Goal: Task Accomplishment & Management: Manage account settings

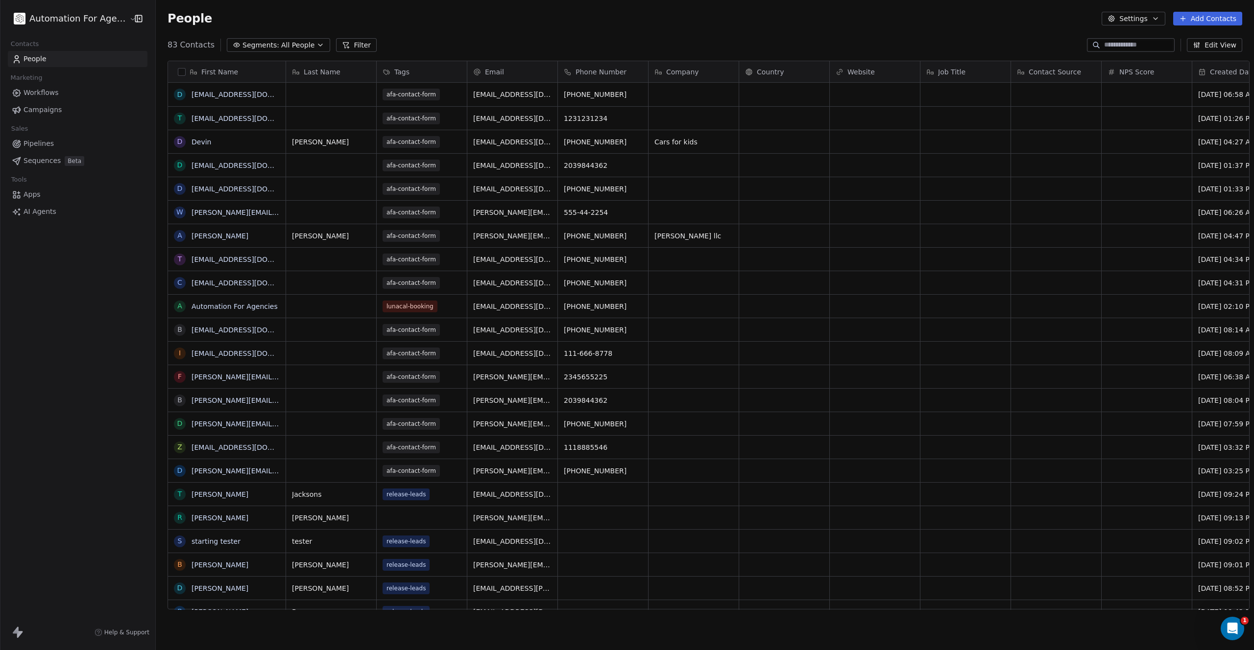
scroll to position [565, 1098]
drag, startPoint x: 262, startPoint y: 94, endPoint x: 190, endPoint y: 91, distance: 73.1
click at [206, 95] on link "[EMAIL_ADDRESS][DOMAIN_NAME]" at bounding box center [251, 95] width 120 height 8
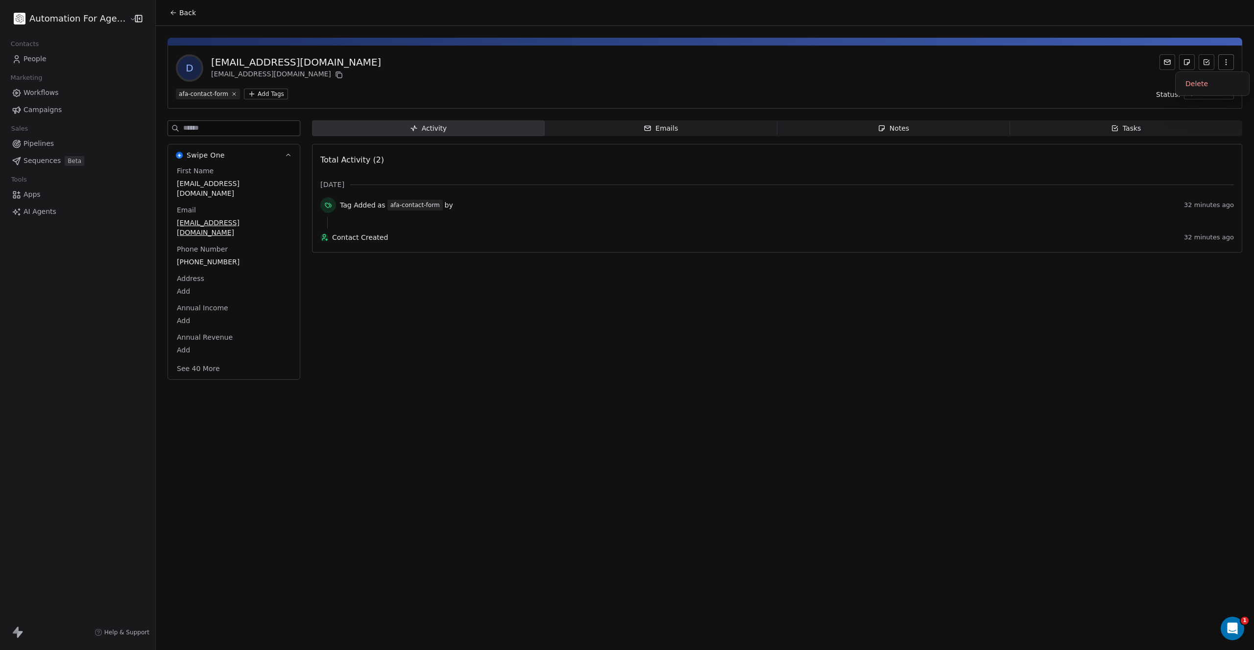
click at [1221, 65] on button "button" at bounding box center [1226, 62] width 16 height 16
click at [1198, 79] on div "Delete" at bounding box center [1212, 84] width 66 height 16
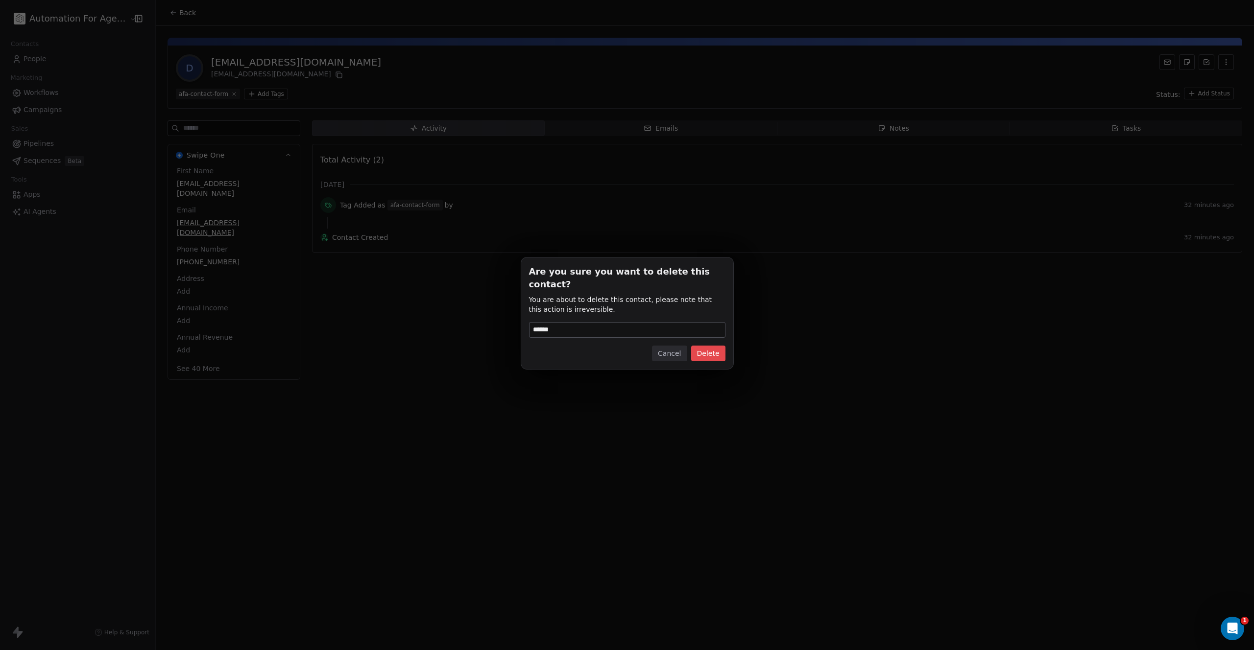
type input "******"
click at [717, 347] on button "Delete" at bounding box center [708, 354] width 34 height 16
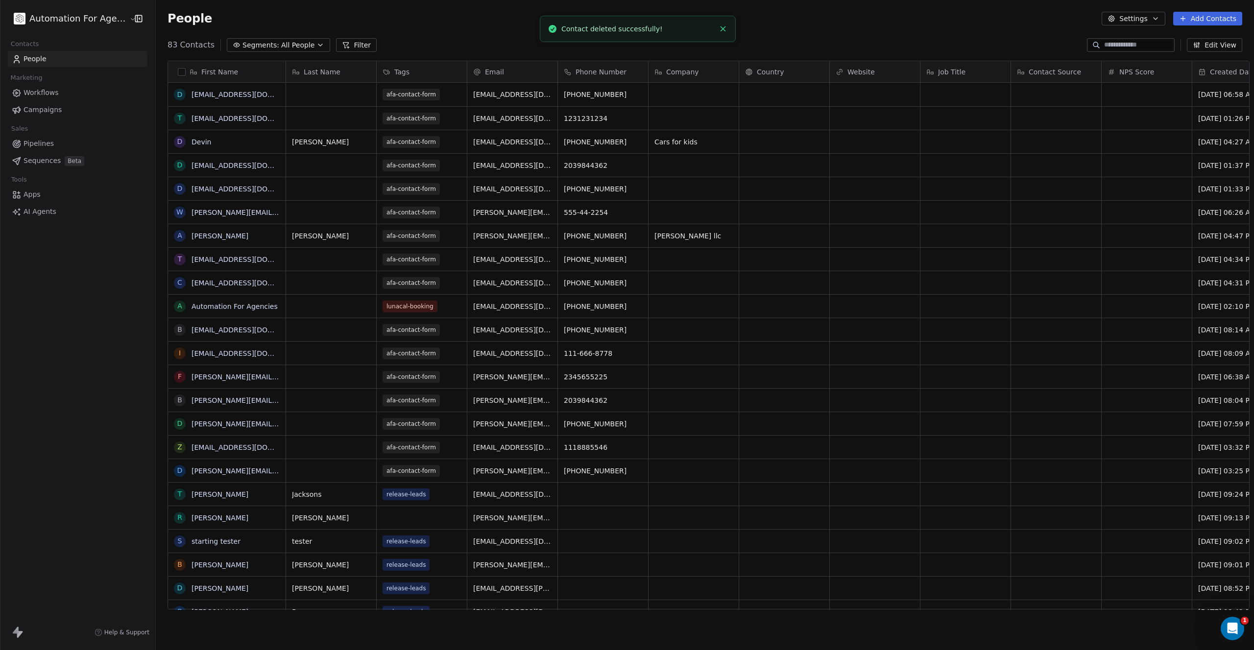
scroll to position [565, 1098]
